Goal: Transaction & Acquisition: Purchase product/service

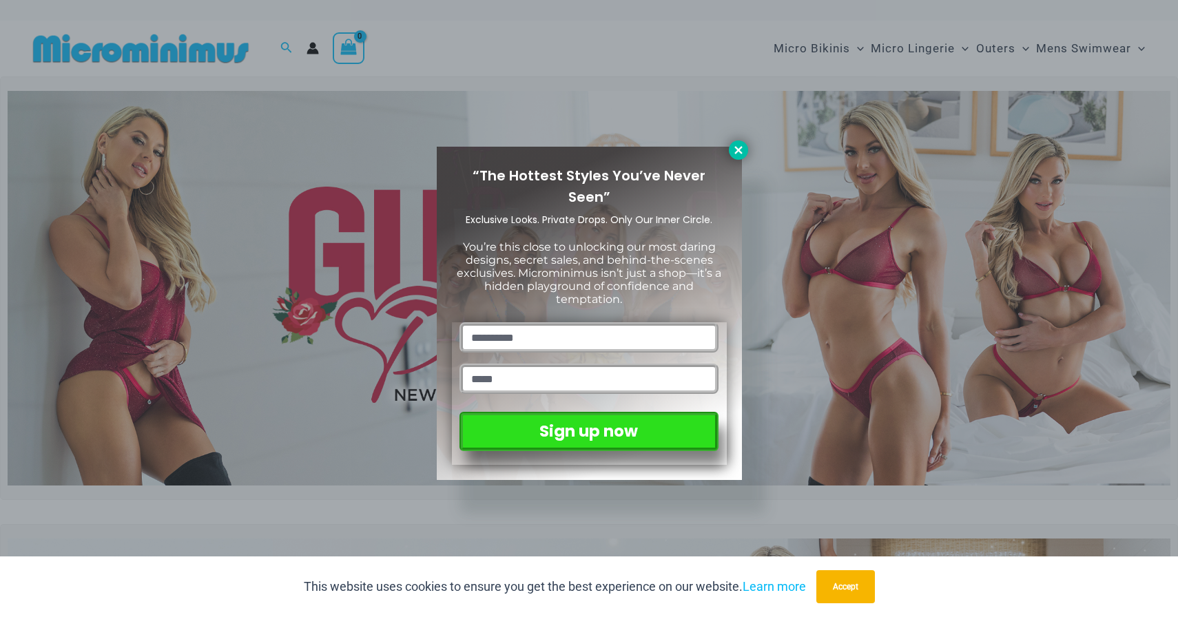
click at [736, 155] on icon at bounding box center [738, 150] width 12 height 12
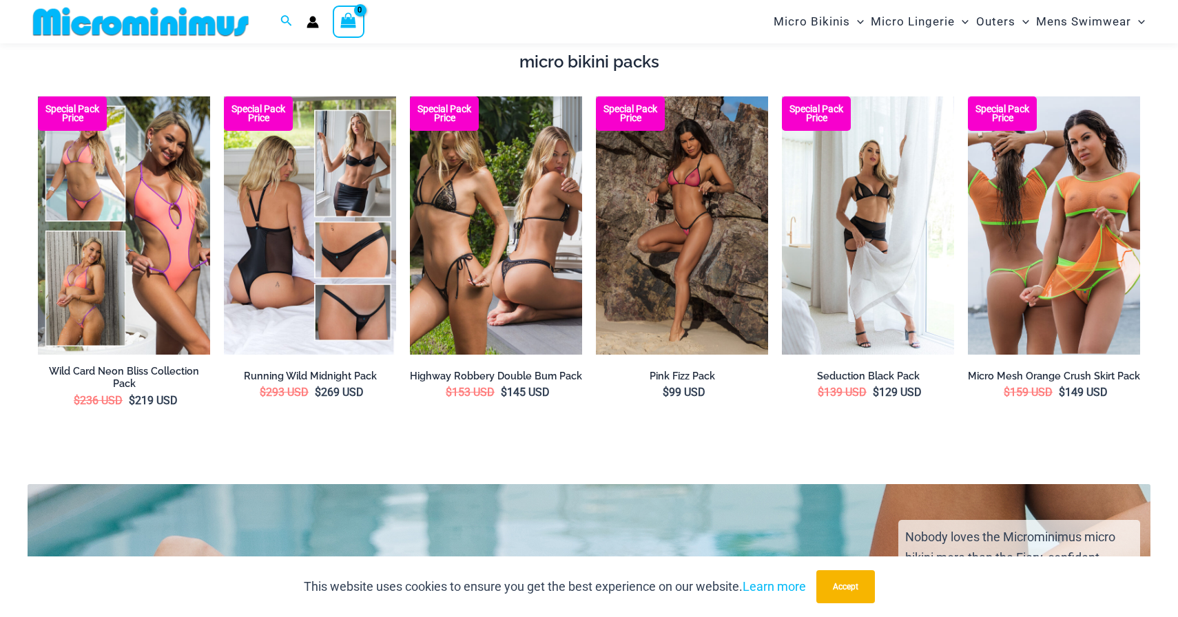
scroll to position [2495, 0]
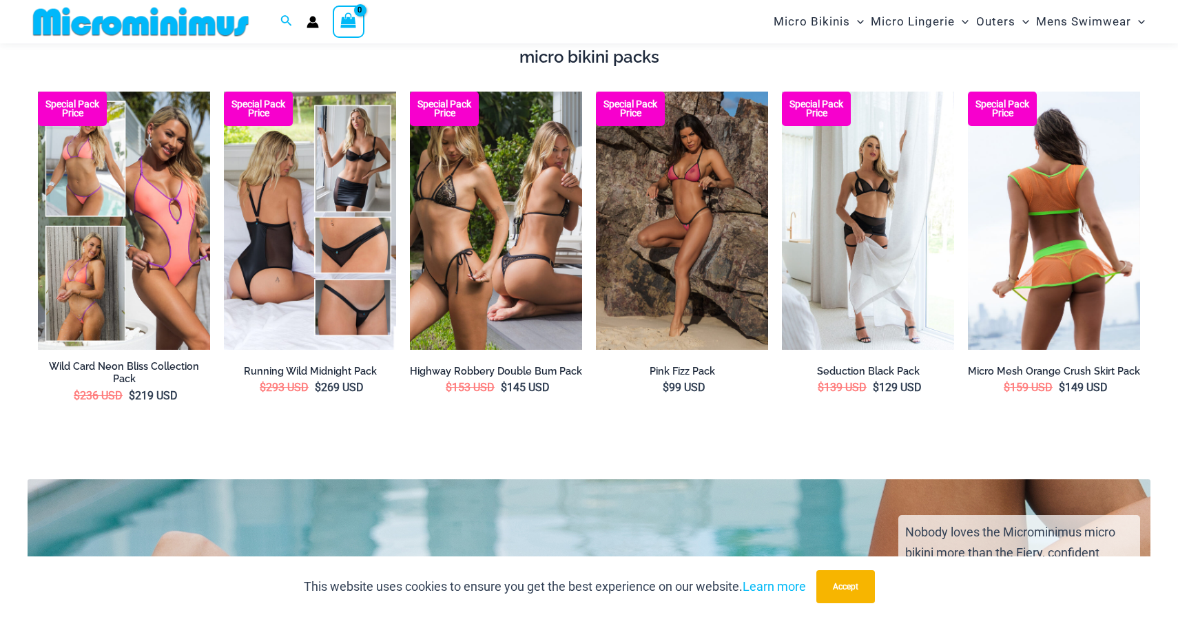
click at [1019, 260] on img at bounding box center [1054, 221] width 172 height 258
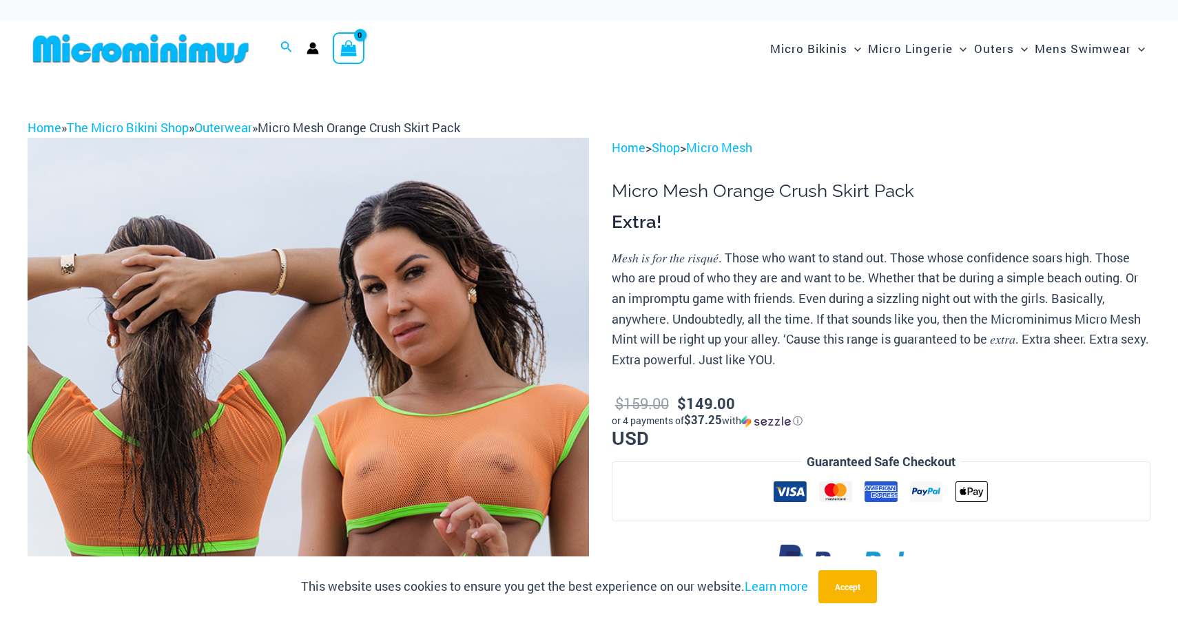
click at [1019, 260] on p "𝑀𝑒𝑠ℎ 𝑖𝑠 𝑓𝑜𝑟 𝑡ℎ𝑒 𝑟𝑖𝑠𝑞𝑢𝑒́. Those who want to stand out. Those whose confidence so…" at bounding box center [881, 309] width 539 height 123
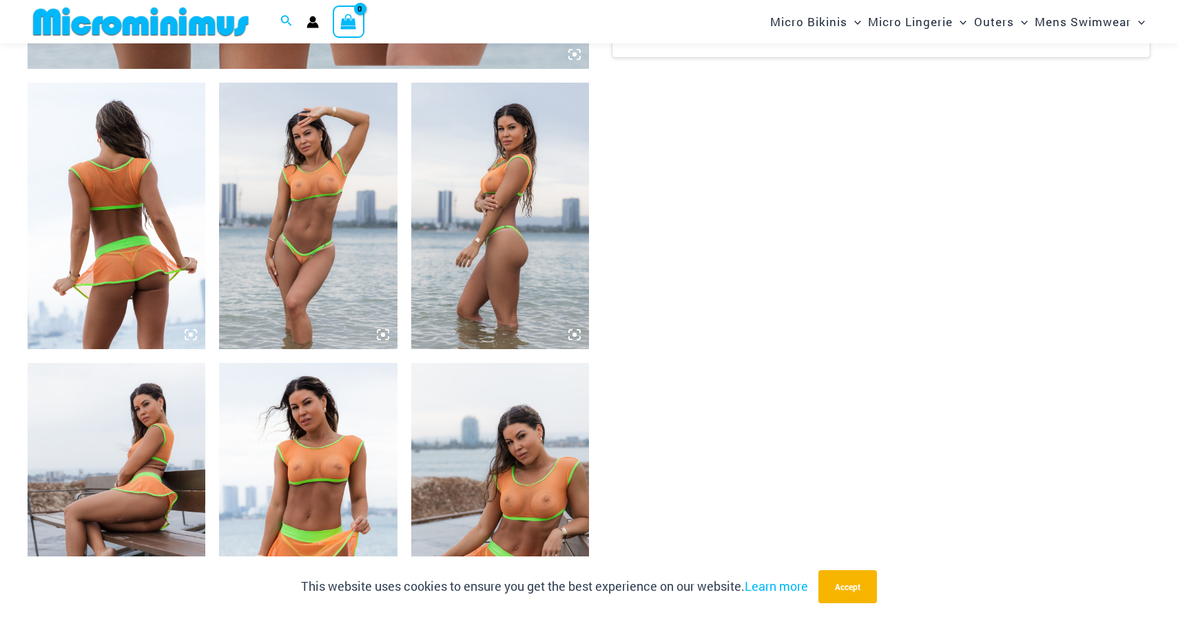
scroll to position [922, 0]
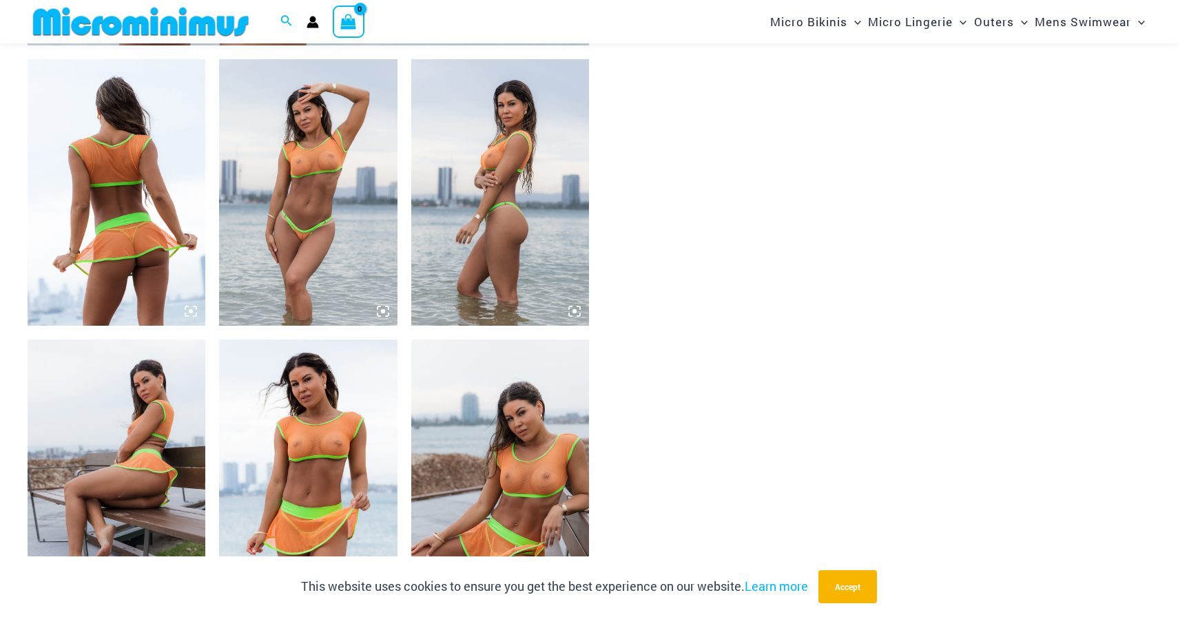
click at [312, 323] on img at bounding box center [308, 192] width 178 height 267
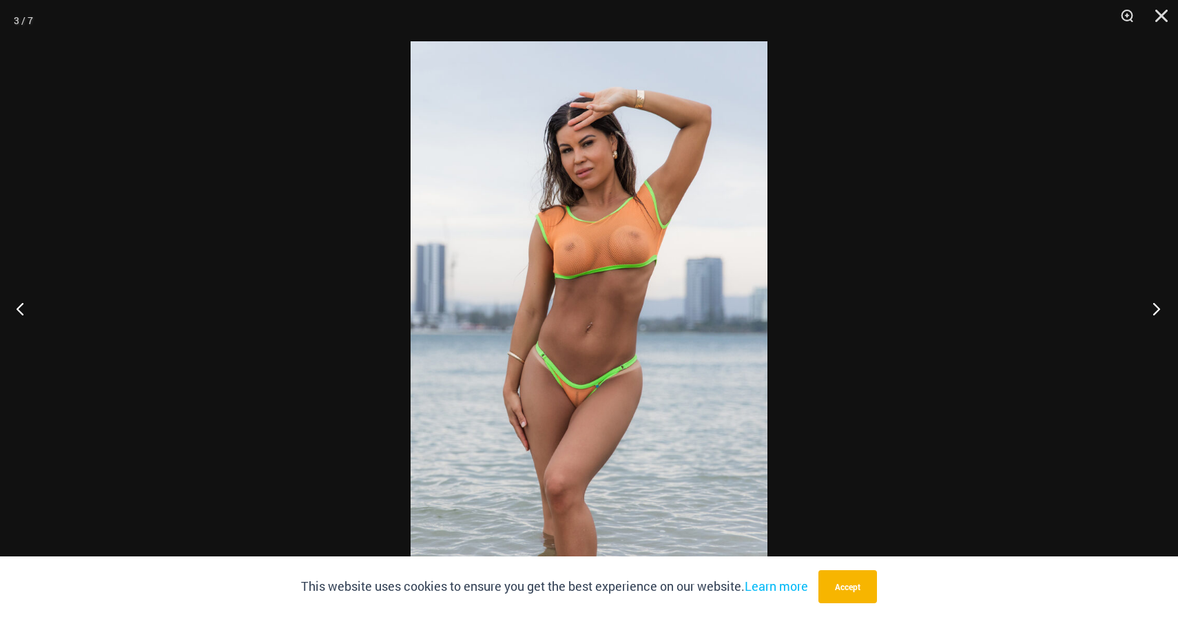
click at [1165, 315] on button "Next" at bounding box center [1152, 308] width 52 height 69
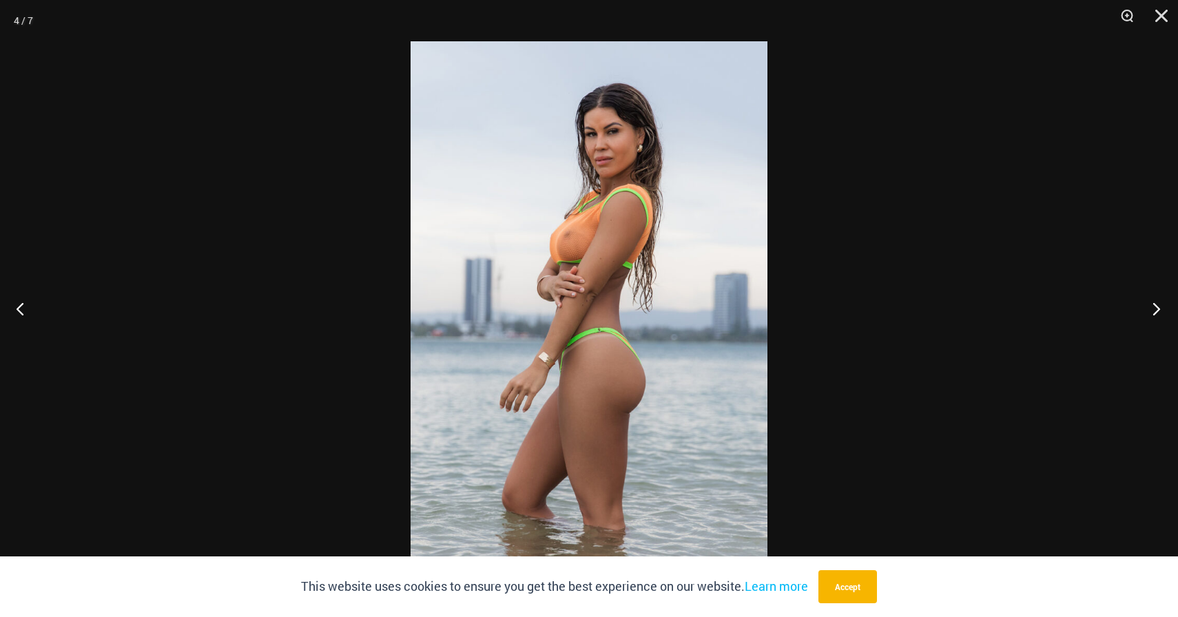
click at [1165, 315] on button "Next" at bounding box center [1152, 308] width 52 height 69
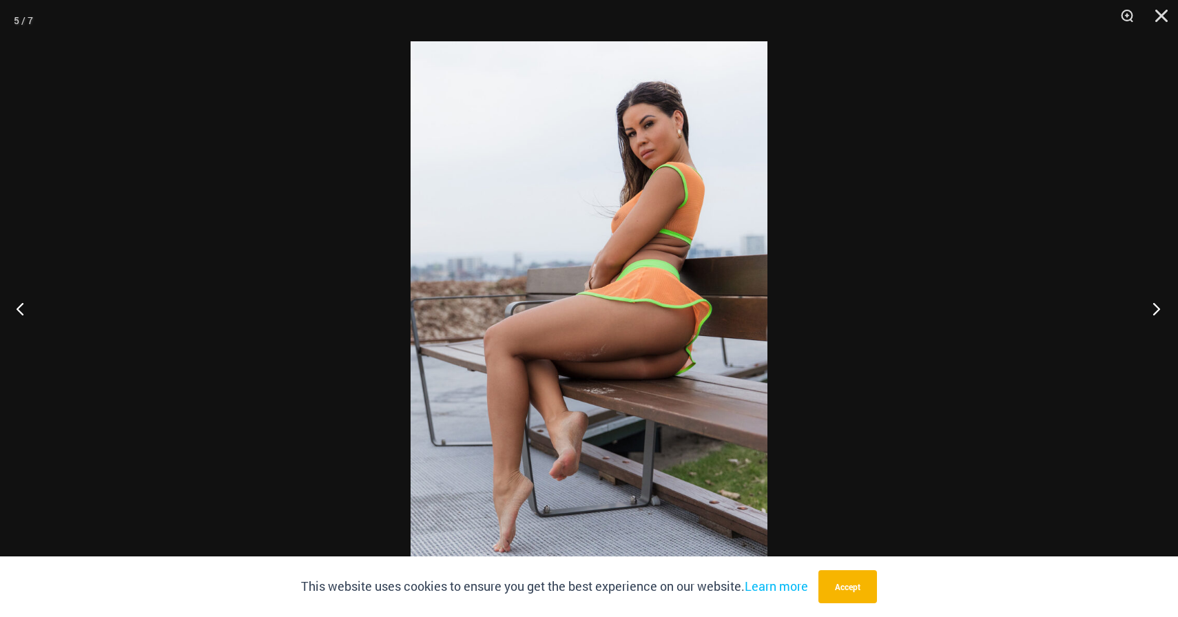
click at [1165, 315] on button "Next" at bounding box center [1152, 308] width 52 height 69
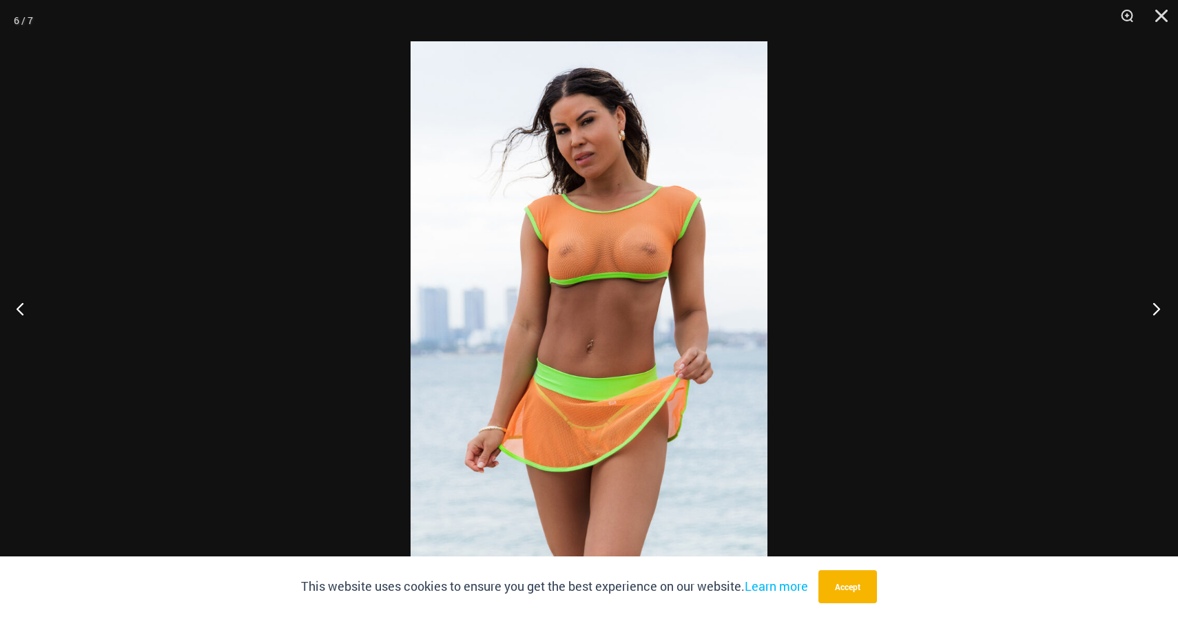
click at [1165, 315] on button "Next" at bounding box center [1152, 308] width 52 height 69
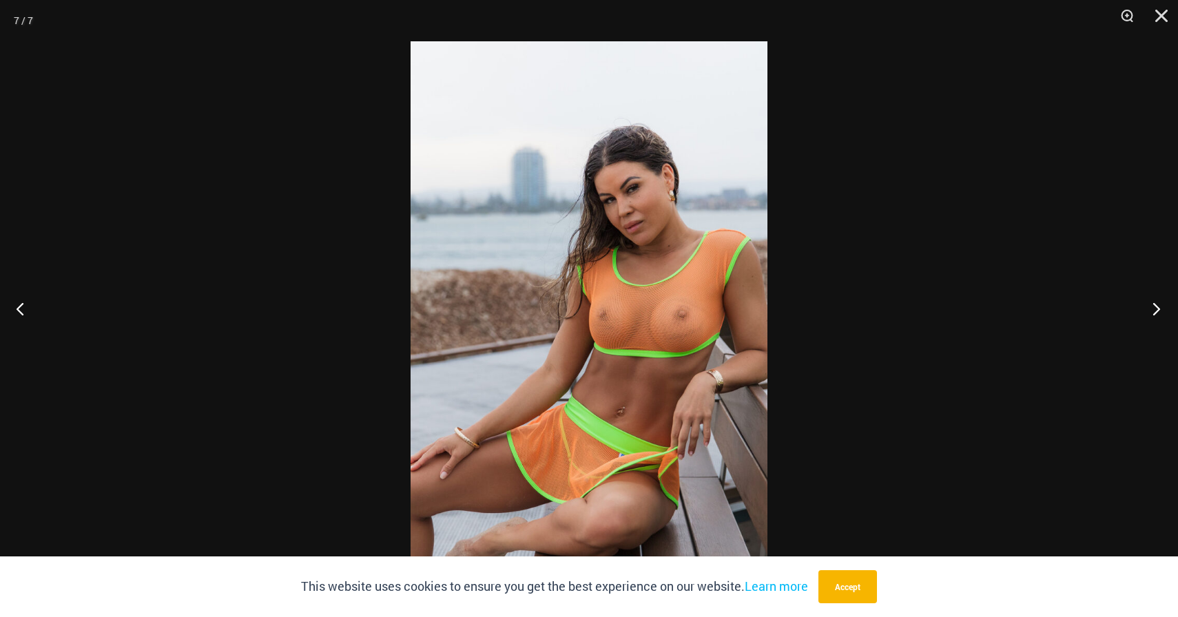
click at [1165, 315] on button "Next" at bounding box center [1152, 308] width 52 height 69
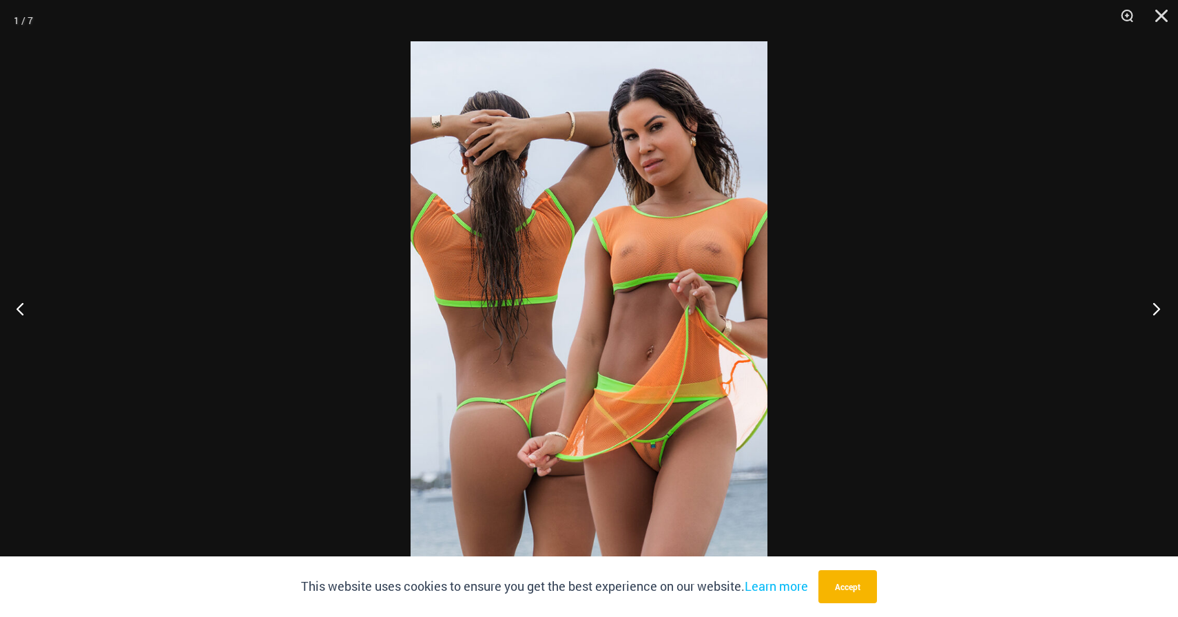
click at [1165, 315] on button "Next" at bounding box center [1152, 308] width 52 height 69
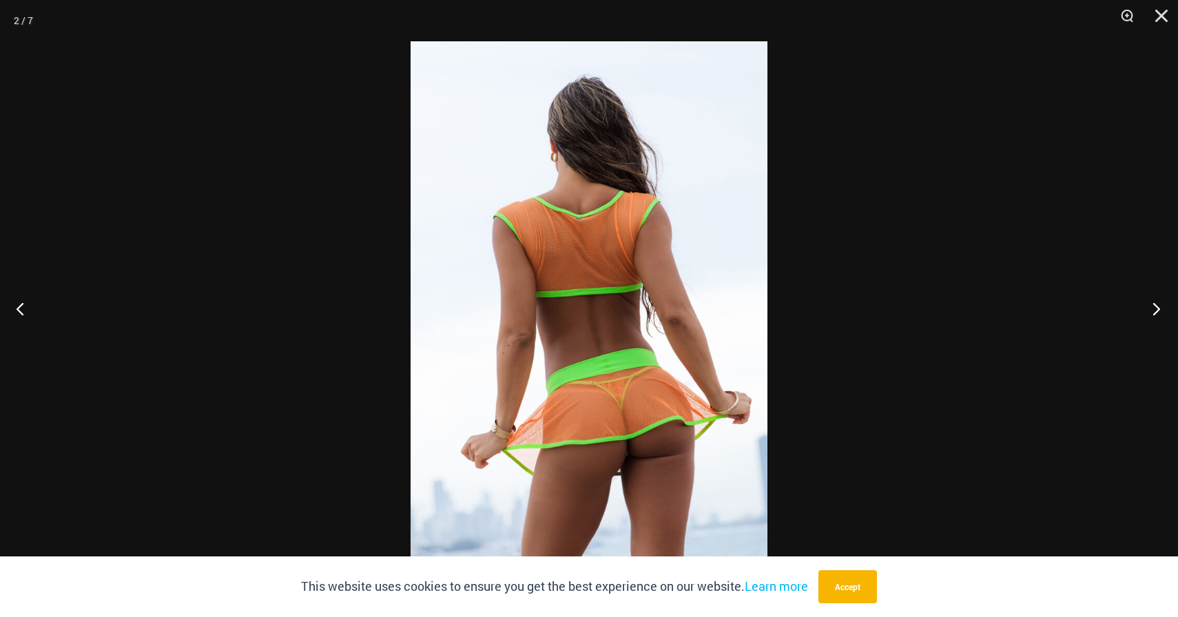
click at [1165, 315] on button "Next" at bounding box center [1152, 308] width 52 height 69
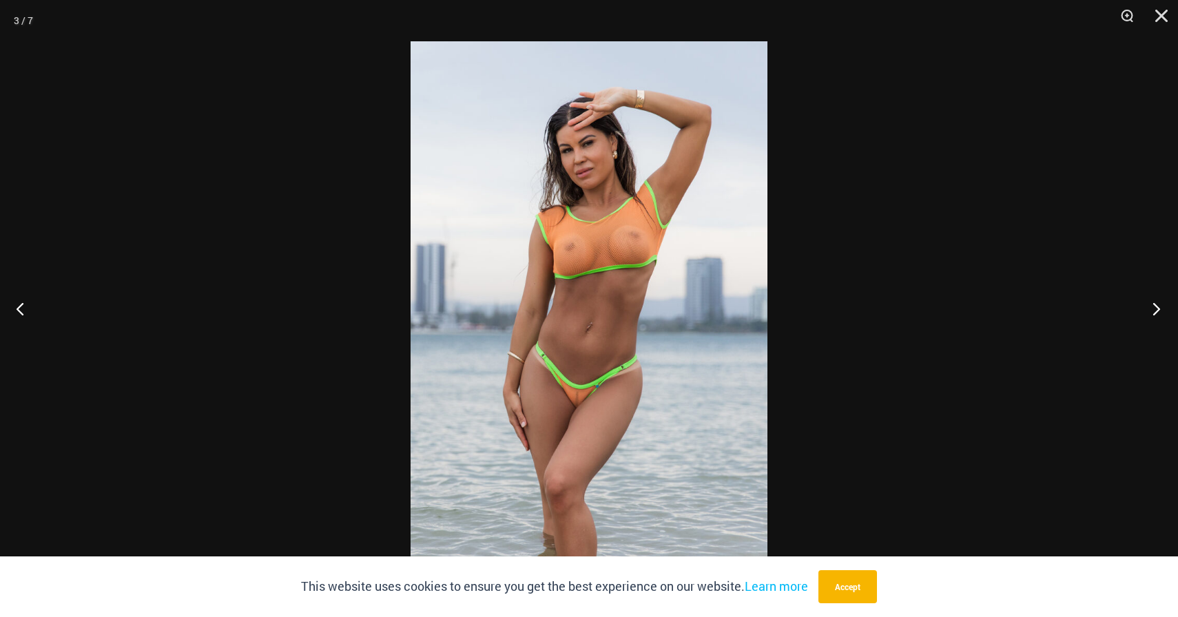
click at [1165, 315] on button "Next" at bounding box center [1152, 308] width 52 height 69
